Goal: Task Accomplishment & Management: Use online tool/utility

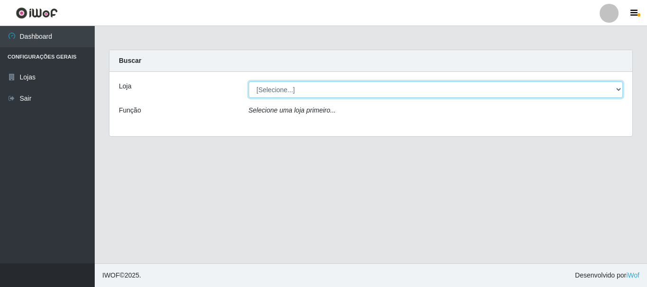
click at [282, 92] on select "[Selecione...] Nordestão - Alecrim" at bounding box center [436, 89] width 374 height 17
select select "453"
click at [249, 81] on select "[Selecione...] Nordestão - Alecrim" at bounding box center [436, 89] width 374 height 17
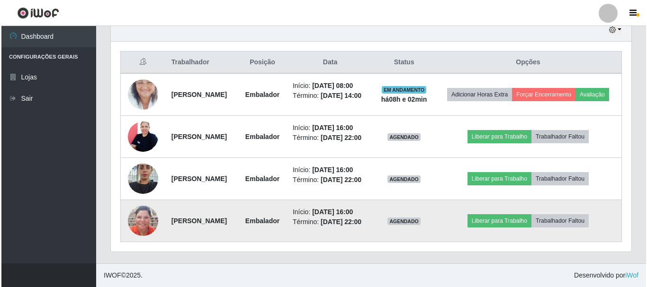
scroll to position [370, 0]
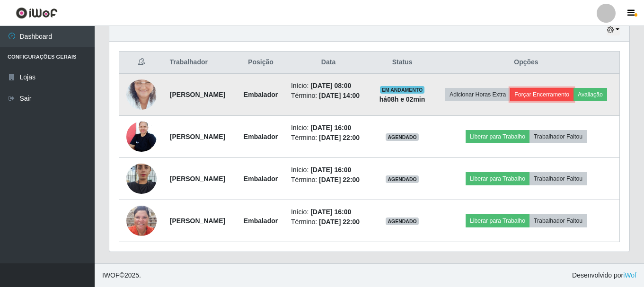
click at [567, 88] on button "Forçar Encerramento" at bounding box center [541, 94] width 63 height 13
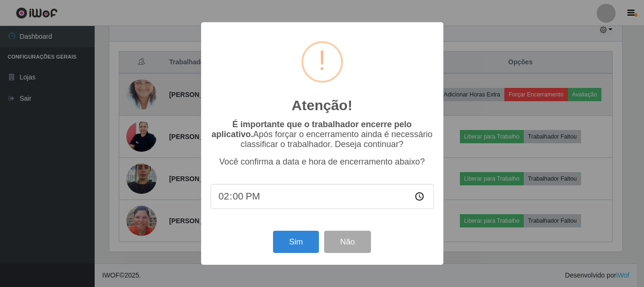
scroll to position [196, 516]
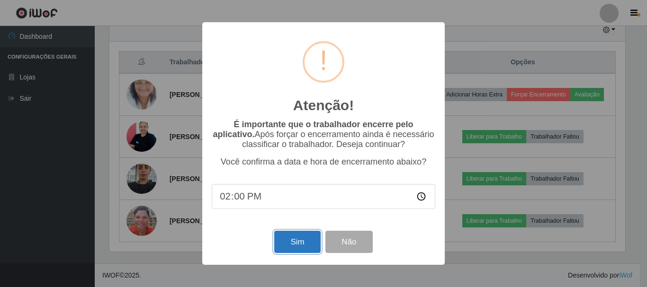
click at [300, 251] on button "Sim" at bounding box center [297, 242] width 46 height 22
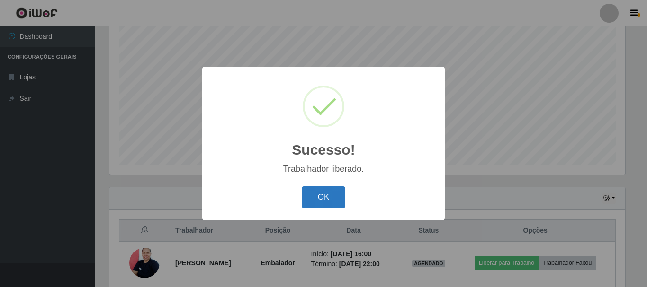
click at [328, 200] on button "OK" at bounding box center [324, 198] width 44 height 22
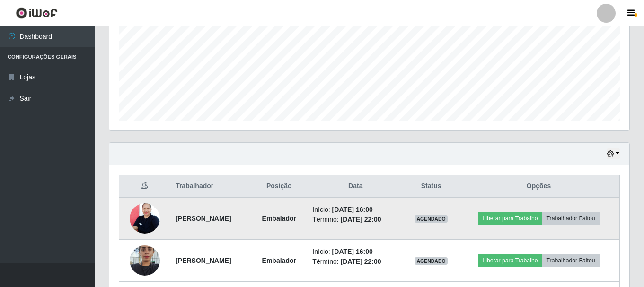
scroll to position [267, 0]
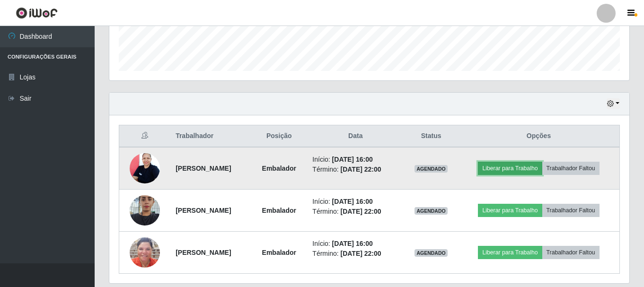
click at [506, 171] on button "Liberar para Trabalho" at bounding box center [510, 168] width 64 height 13
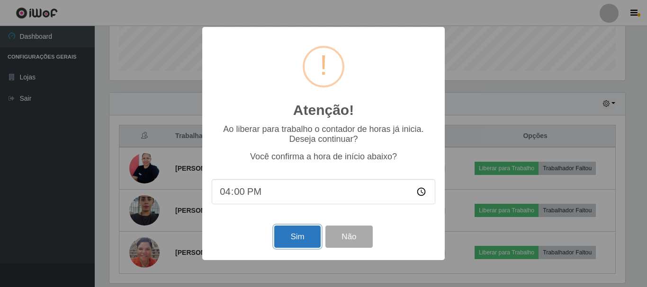
click at [284, 236] on button "Sim" at bounding box center [297, 237] width 46 height 22
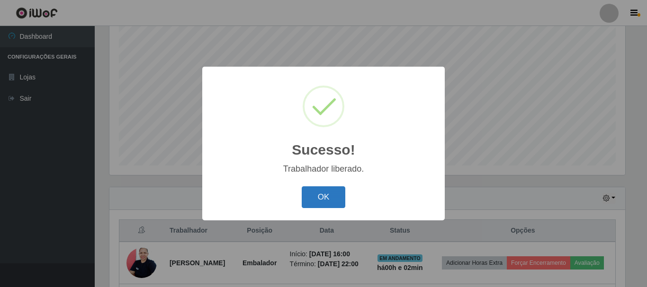
click at [316, 205] on button "OK" at bounding box center [324, 198] width 44 height 22
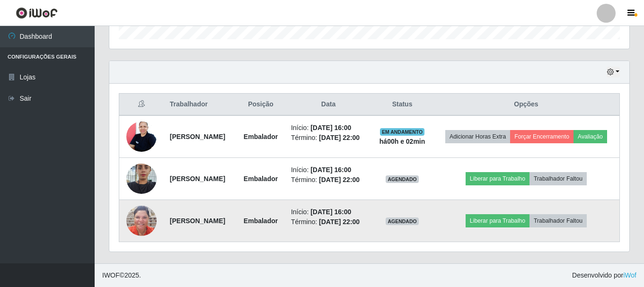
scroll to position [315, 0]
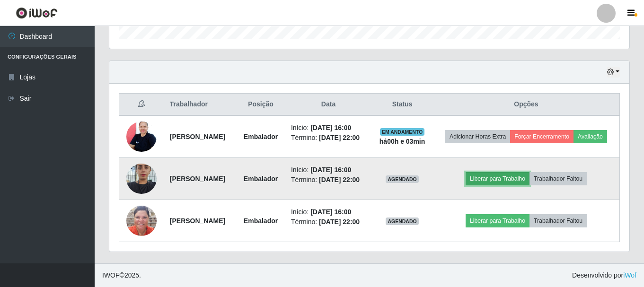
click at [516, 176] on button "Liberar para Trabalho" at bounding box center [498, 178] width 64 height 13
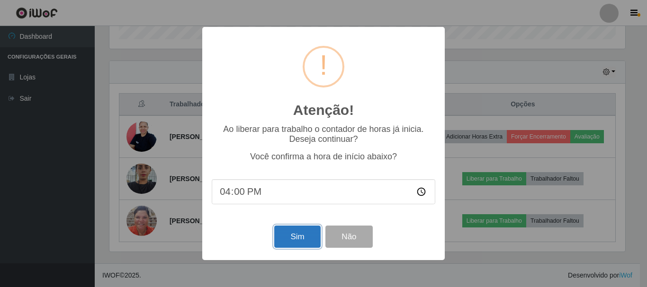
click at [288, 235] on button "Sim" at bounding box center [297, 237] width 46 height 22
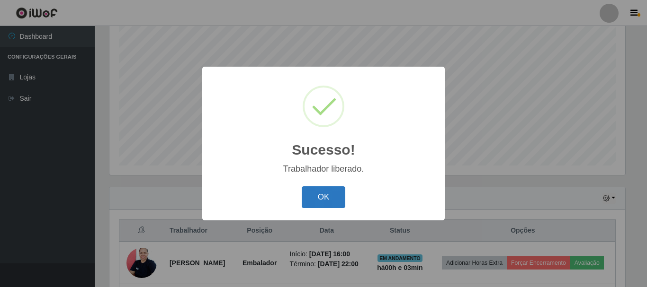
click at [328, 196] on button "OK" at bounding box center [324, 198] width 44 height 22
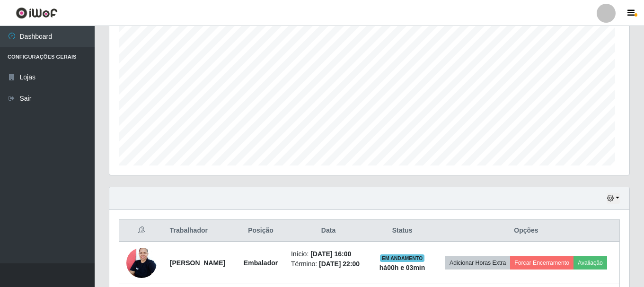
scroll to position [0, 0]
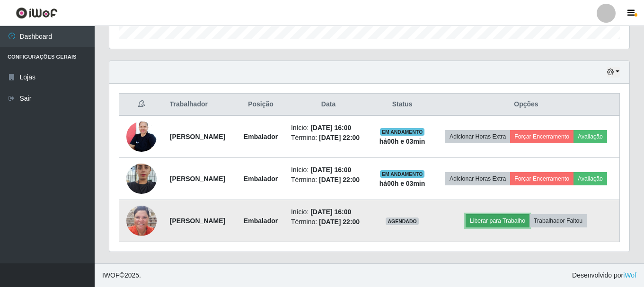
click at [493, 226] on button "Liberar para Trabalho" at bounding box center [498, 220] width 64 height 13
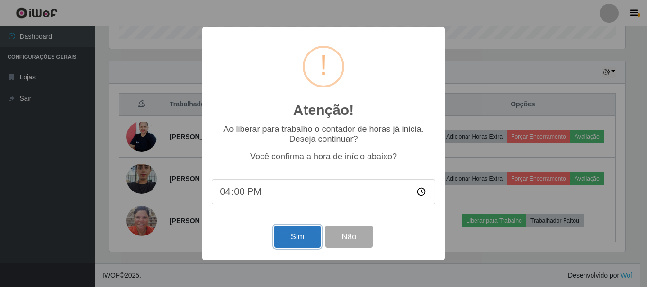
click at [302, 242] on button "Sim" at bounding box center [297, 237] width 46 height 22
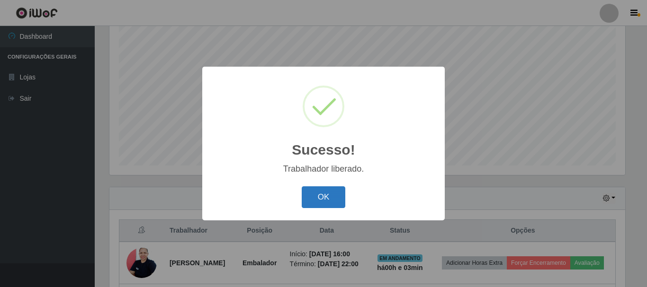
click at [330, 196] on button "OK" at bounding box center [324, 198] width 44 height 22
